Goal: Navigation & Orientation: Find specific page/section

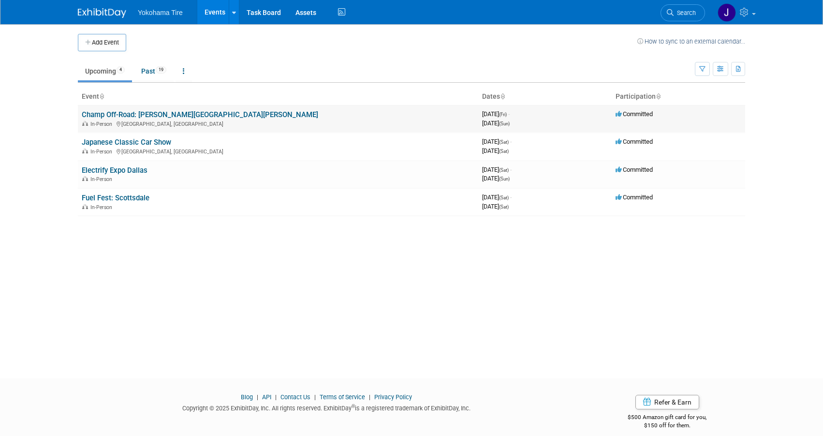
click at [174, 110] on link "Champ Off-Road: [PERSON_NAME][GEOGRAPHIC_DATA][PERSON_NAME]" at bounding box center [200, 114] width 237 height 9
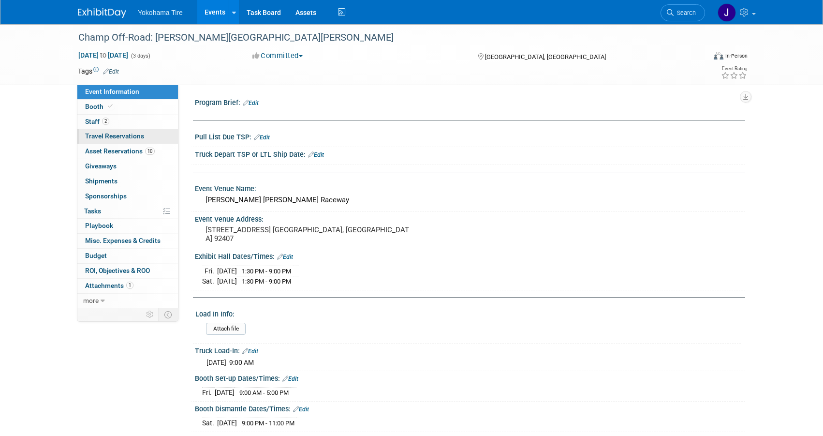
click at [93, 134] on span "Travel Reservations 0" at bounding box center [114, 136] width 59 height 8
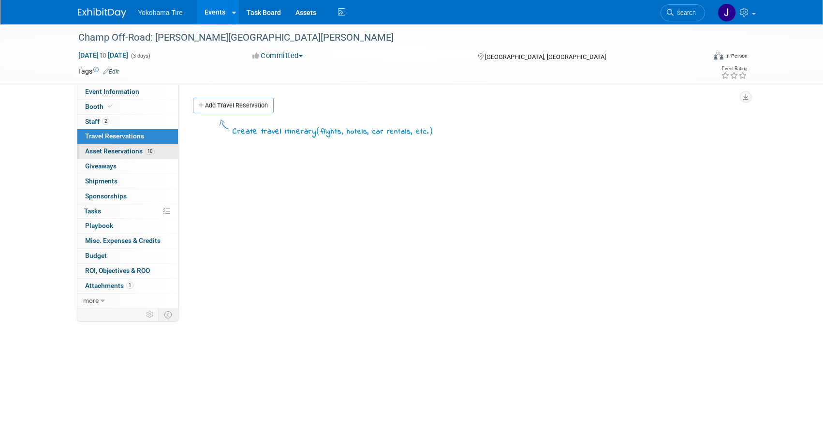
click at [91, 148] on span "Asset Reservations 10" at bounding box center [120, 151] width 70 height 8
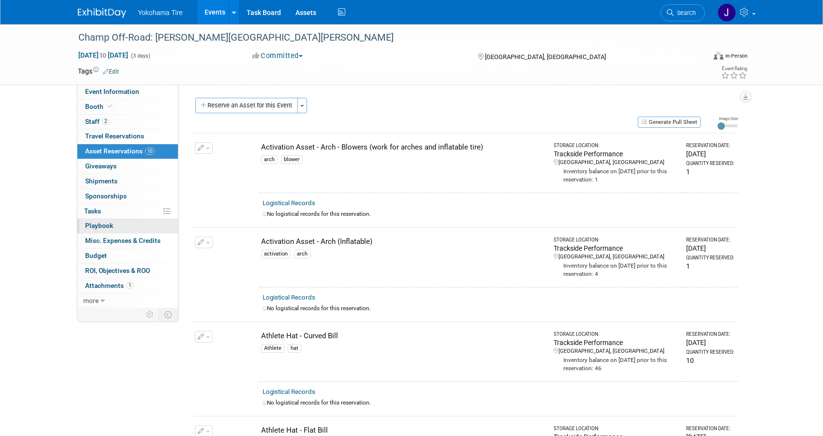
click at [104, 226] on span "Playbook 0" at bounding box center [99, 226] width 28 height 8
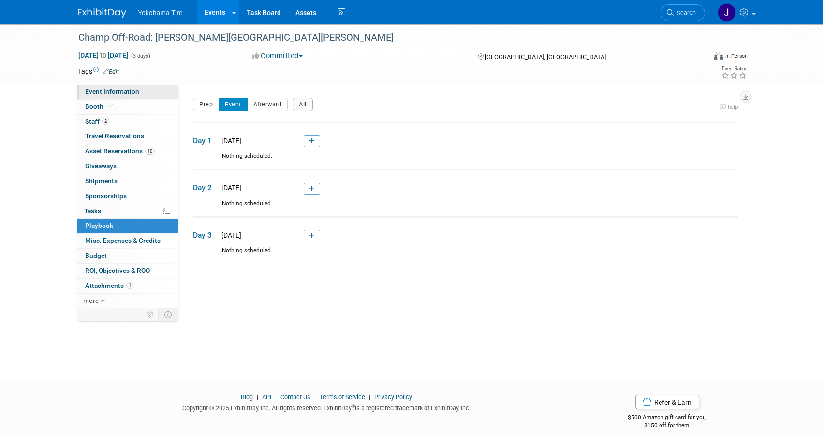
click at [129, 92] on span "Event Information" at bounding box center [112, 92] width 54 height 8
